Goal: Information Seeking & Learning: Learn about a topic

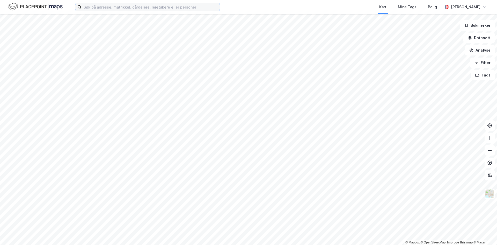
click at [102, 8] on input at bounding box center [151, 7] width 138 height 8
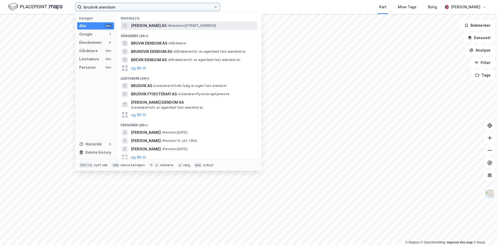
type input "brudvik eiendom"
click at [162, 27] on span "[PERSON_NAME] AS" at bounding box center [148, 26] width 35 height 6
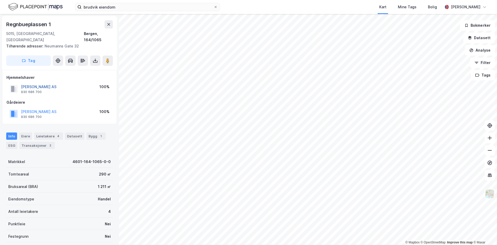
click at [0, 0] on button "[PERSON_NAME] AS" at bounding box center [0, 0] width 0 height 0
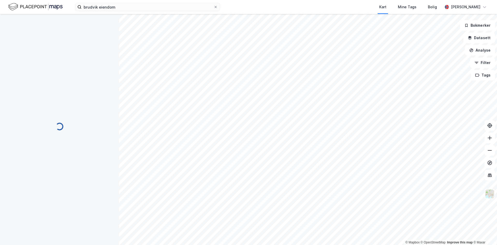
click at [40, 80] on div "© Mapbox © OpenStreetMap Improve this map © [PERSON_NAME] Datasett Analyse Filt…" at bounding box center [248, 129] width 497 height 231
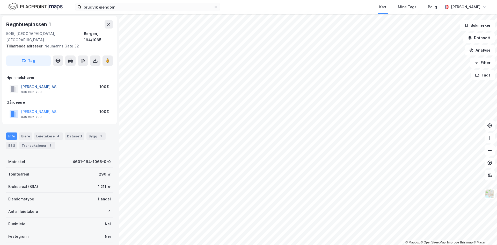
click at [0, 0] on button "[PERSON_NAME] AS" at bounding box center [0, 0] width 0 height 0
click at [41, 80] on div "© Mapbox © OpenStreetMap Improve this map © [STREET_ADDRESS], 164/1065 Tilhøren…" at bounding box center [248, 129] width 497 height 231
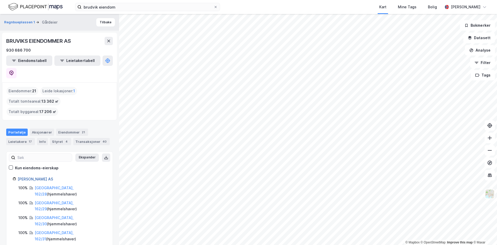
click at [39, 177] on link "[PERSON_NAME] AS" at bounding box center [35, 179] width 35 height 4
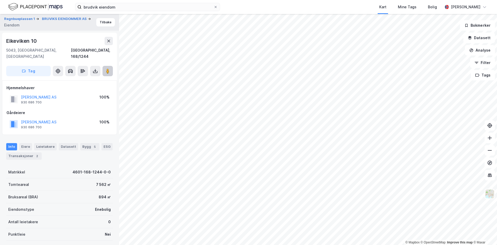
click at [363, 142] on div "© Mapbox © OpenStreetMap Improve this map © Maxar Regnbueplassen 1 BRUVIKS EIEN…" at bounding box center [248, 129] width 497 height 231
click at [105, 68] on icon at bounding box center [107, 70] width 5 height 5
click at [0, 0] on button "[PERSON_NAME] AS" at bounding box center [0, 0] width 0 height 0
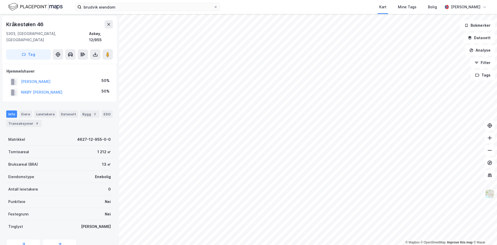
scroll to position [1, 0]
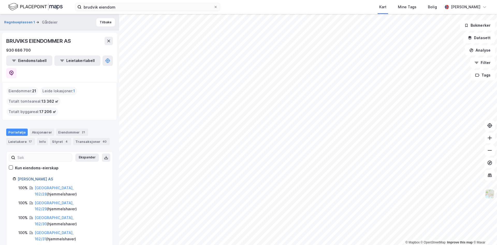
click at [43, 177] on link "[PERSON_NAME] AS" at bounding box center [35, 179] width 35 height 4
click at [44, 177] on link "[PERSON_NAME] AS" at bounding box center [35, 179] width 35 height 4
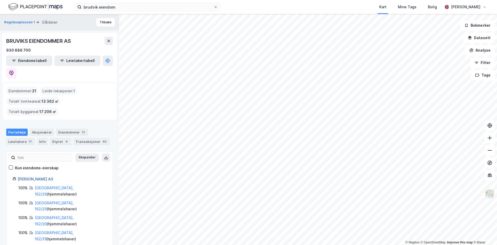
click at [44, 177] on link "[PERSON_NAME] AS" at bounding box center [35, 179] width 35 height 4
click at [46, 177] on link "[PERSON_NAME] AS" at bounding box center [35, 179] width 35 height 4
click at [58, 138] on div "Styret 4" at bounding box center [60, 141] width 21 height 7
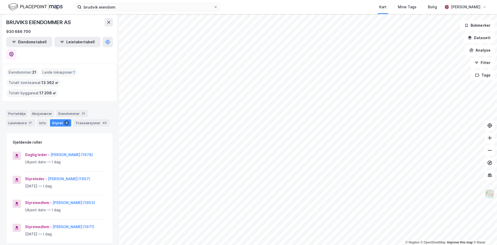
scroll to position [26, 0]
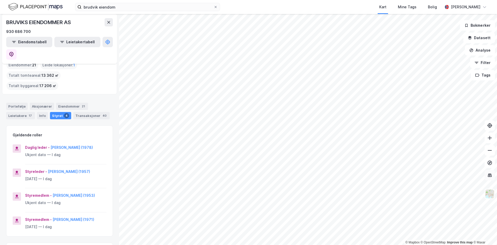
click at [490, 176] on icon at bounding box center [490, 174] width 4 height 3
click at [482, 37] on button "Datasett" at bounding box center [480, 38] width 32 height 10
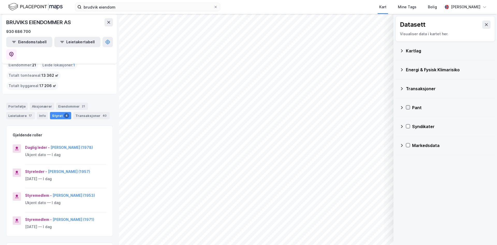
click at [408, 107] on icon at bounding box center [408, 107] width 3 height 2
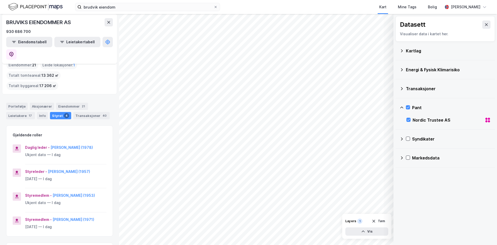
click at [402, 108] on icon at bounding box center [402, 107] width 4 height 4
click at [405, 125] on div "Syndikater" at bounding box center [445, 126] width 91 height 12
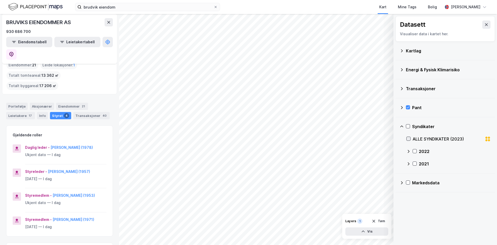
click at [407, 138] on icon at bounding box center [409, 139] width 4 height 4
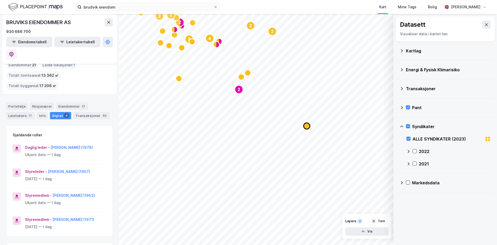
click at [308, 127] on icon "Map marker" at bounding box center [307, 126] width 6 height 6
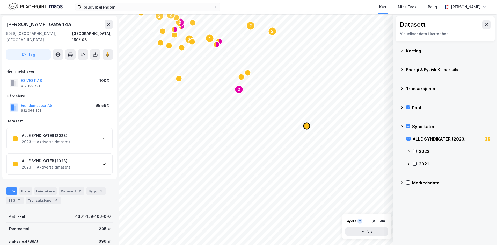
scroll to position [1, 0]
click at [306, 126] on icon "Map marker" at bounding box center [307, 126] width 6 height 6
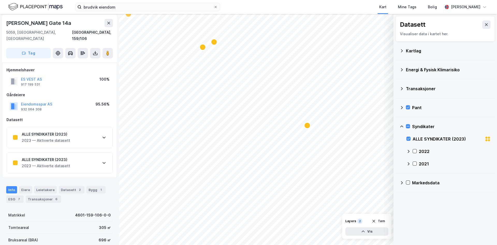
click at [306, 126] on icon "Map marker" at bounding box center [307, 125] width 6 height 6
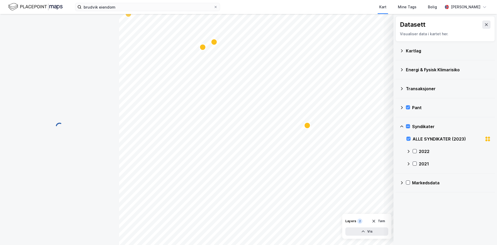
click at [306, 126] on icon "Map marker" at bounding box center [307, 125] width 6 height 6
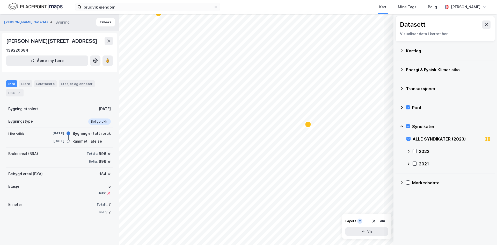
click at [310, 123] on icon "Map marker" at bounding box center [308, 124] width 6 height 6
click at [310, 123] on icon "Map marker" at bounding box center [307, 126] width 6 height 6
click at [305, 128] on icon "Map marker" at bounding box center [304, 129] width 6 height 6
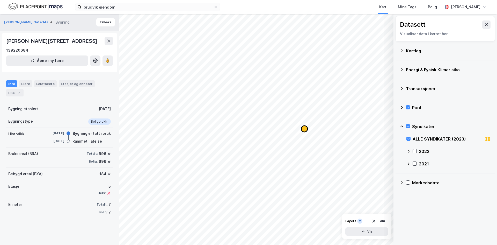
click at [305, 128] on icon "Map marker" at bounding box center [304, 129] width 6 height 6
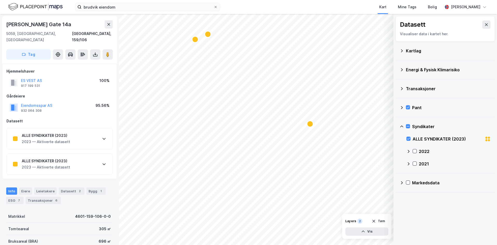
scroll to position [1, 0]
